Goal: Transaction & Acquisition: Purchase product/service

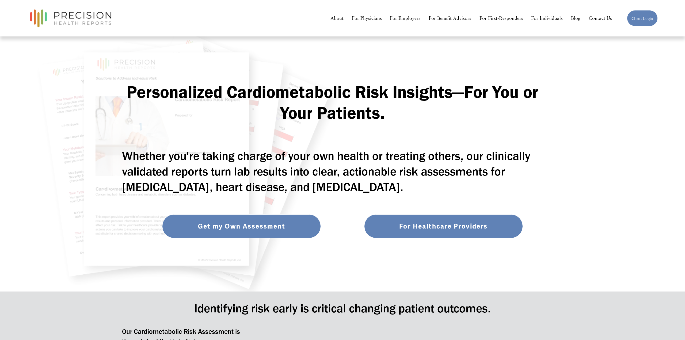
click at [544, 18] on link "For Individuals" at bounding box center [547, 17] width 32 height 9
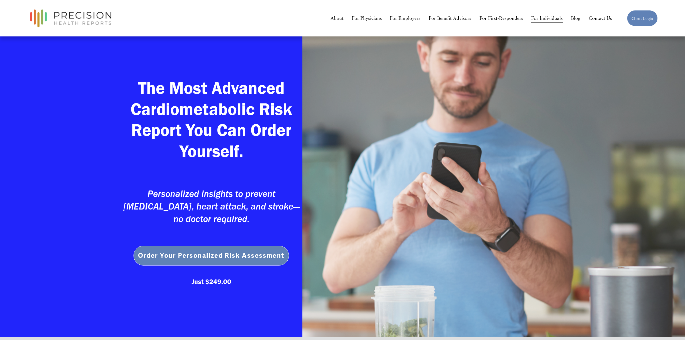
click at [208, 100] on strong "The Most Advanced Cardiometabolic Risk Report You Can Order Yourself." at bounding box center [214, 119] width 166 height 84
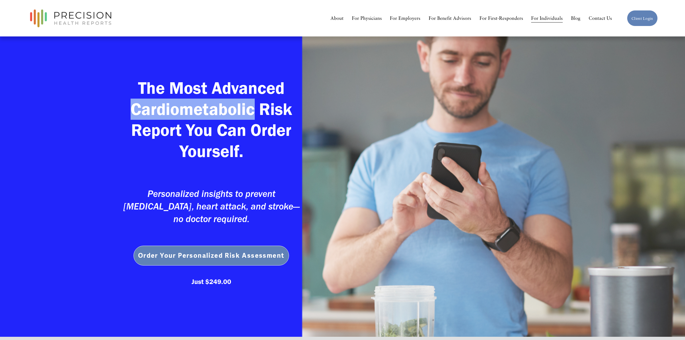
click at [208, 100] on strong "The Most Advanced Cardiometabolic Risk Report You Can Order Yourself." at bounding box center [214, 119] width 166 height 84
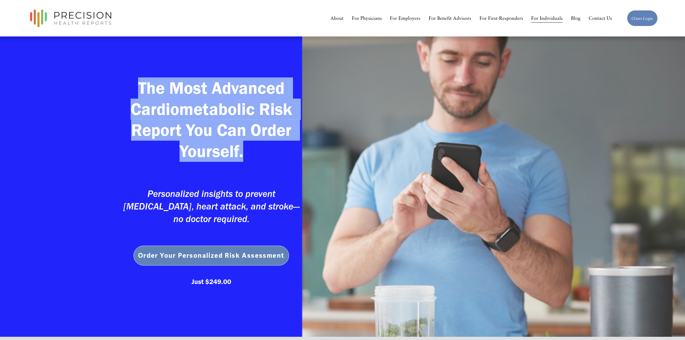
click at [208, 100] on strong "The Most Advanced Cardiometabolic Risk Report You Can Order Yourself." at bounding box center [214, 119] width 166 height 84
copy strong "The Most Advanced Cardiometabolic Risk Report You Can Order Yourself."
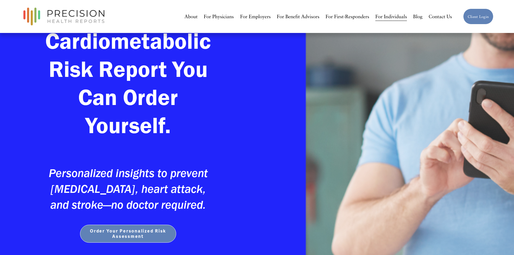
scroll to position [134, 0]
